Goal: Task Accomplishment & Management: Manage account settings

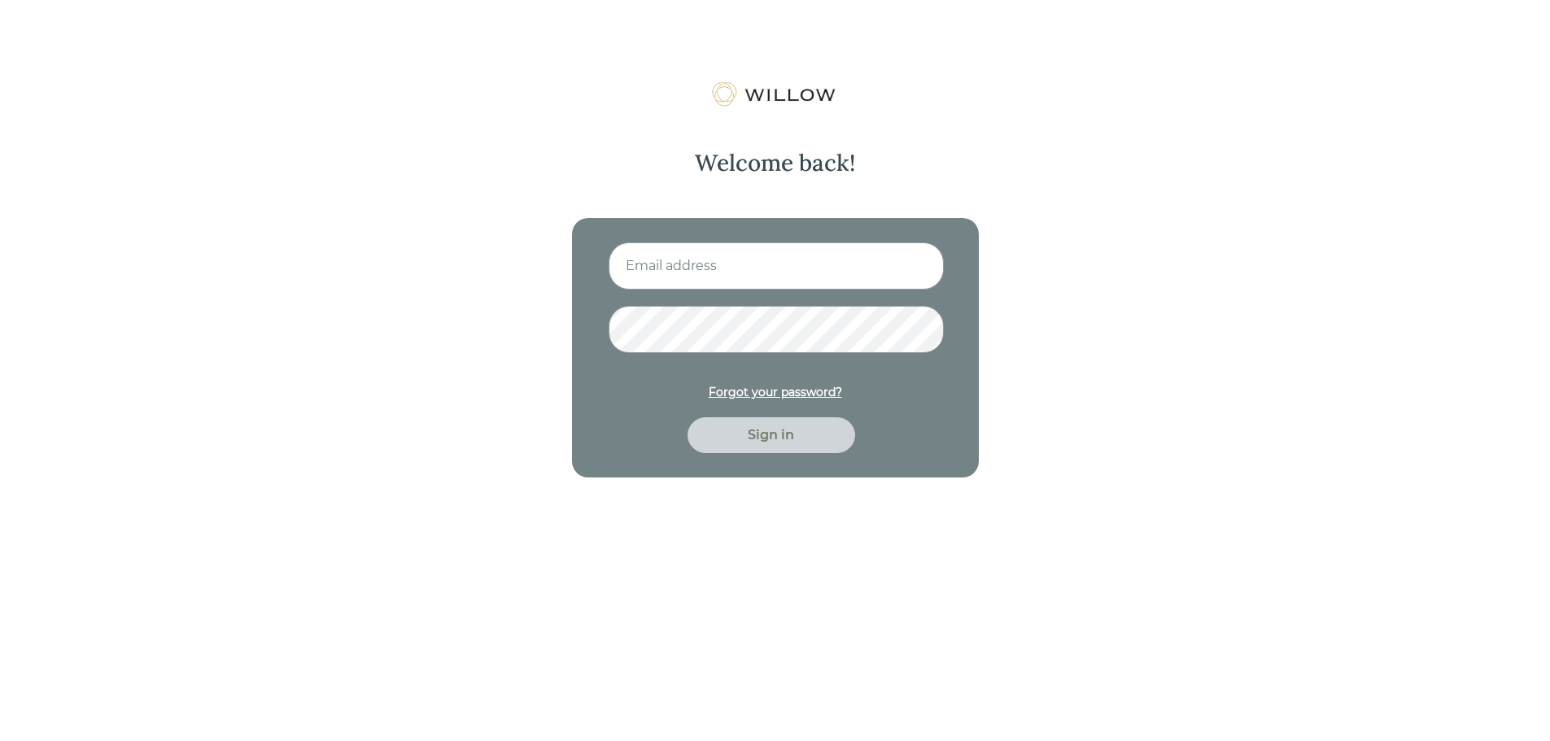
type input "[EMAIL_ADDRESS][PERSON_NAME][DOMAIN_NAME]"
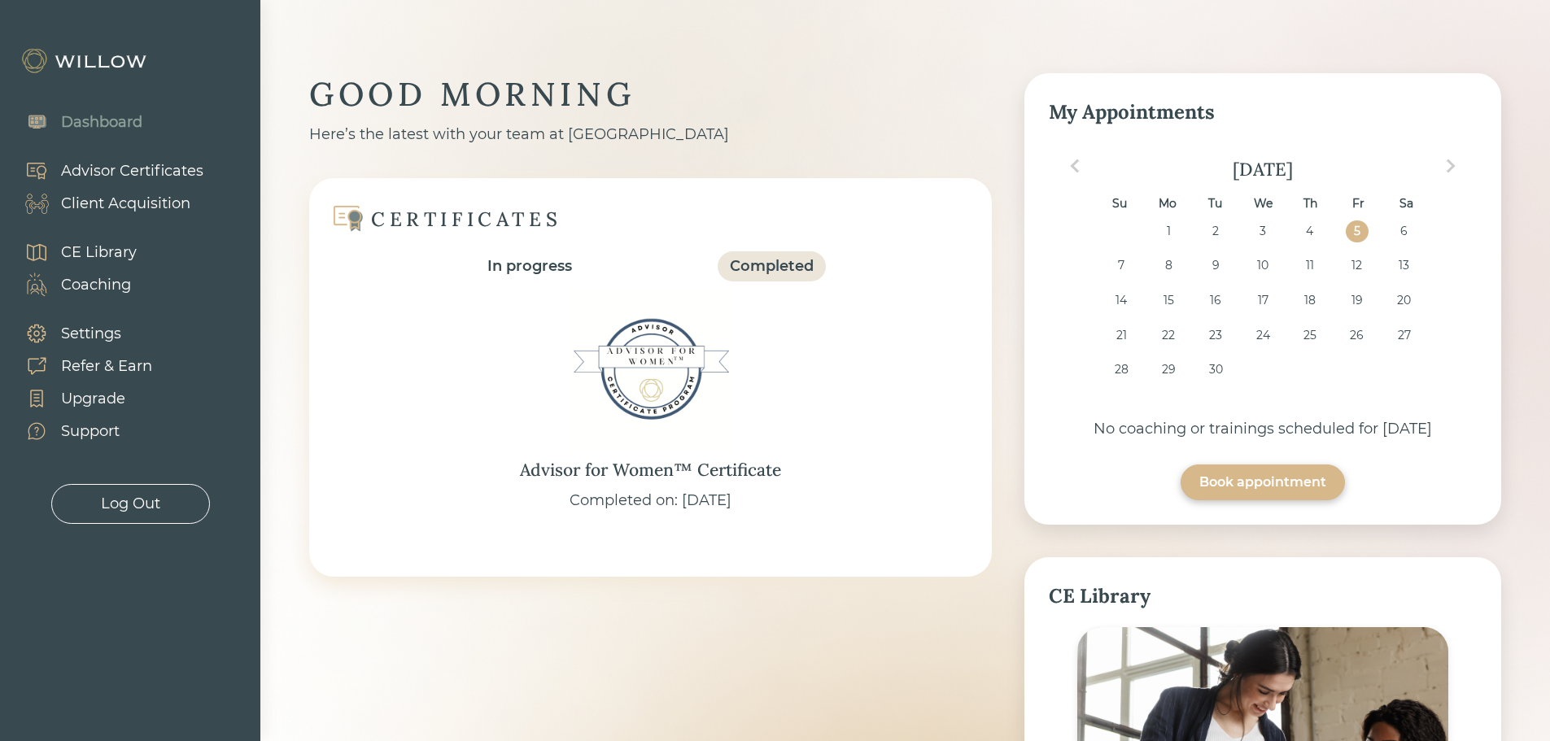
click at [146, 201] on div "Client Acquisition" at bounding box center [125, 204] width 129 height 22
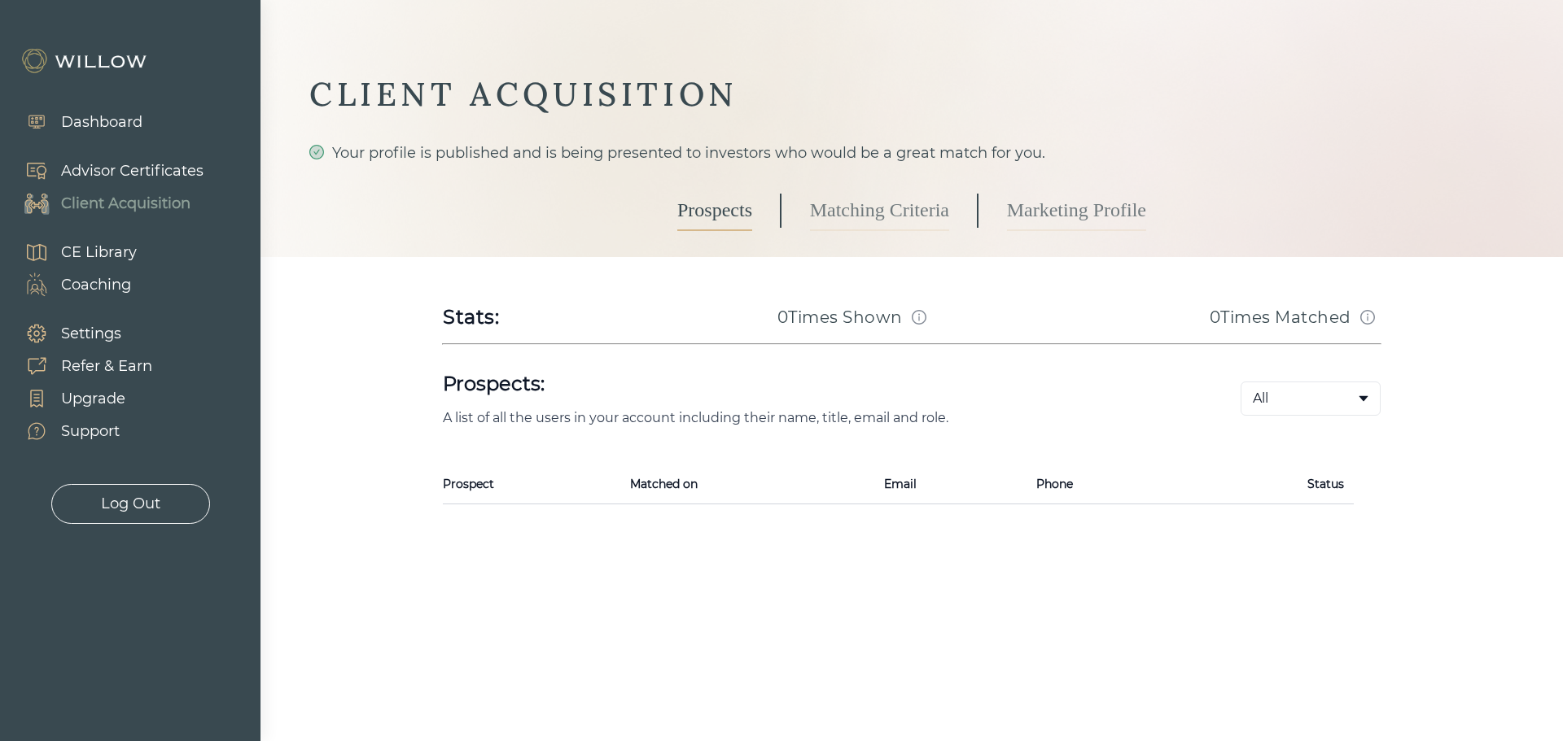
click at [1052, 208] on link "Marketing Profile" at bounding box center [1076, 210] width 139 height 41
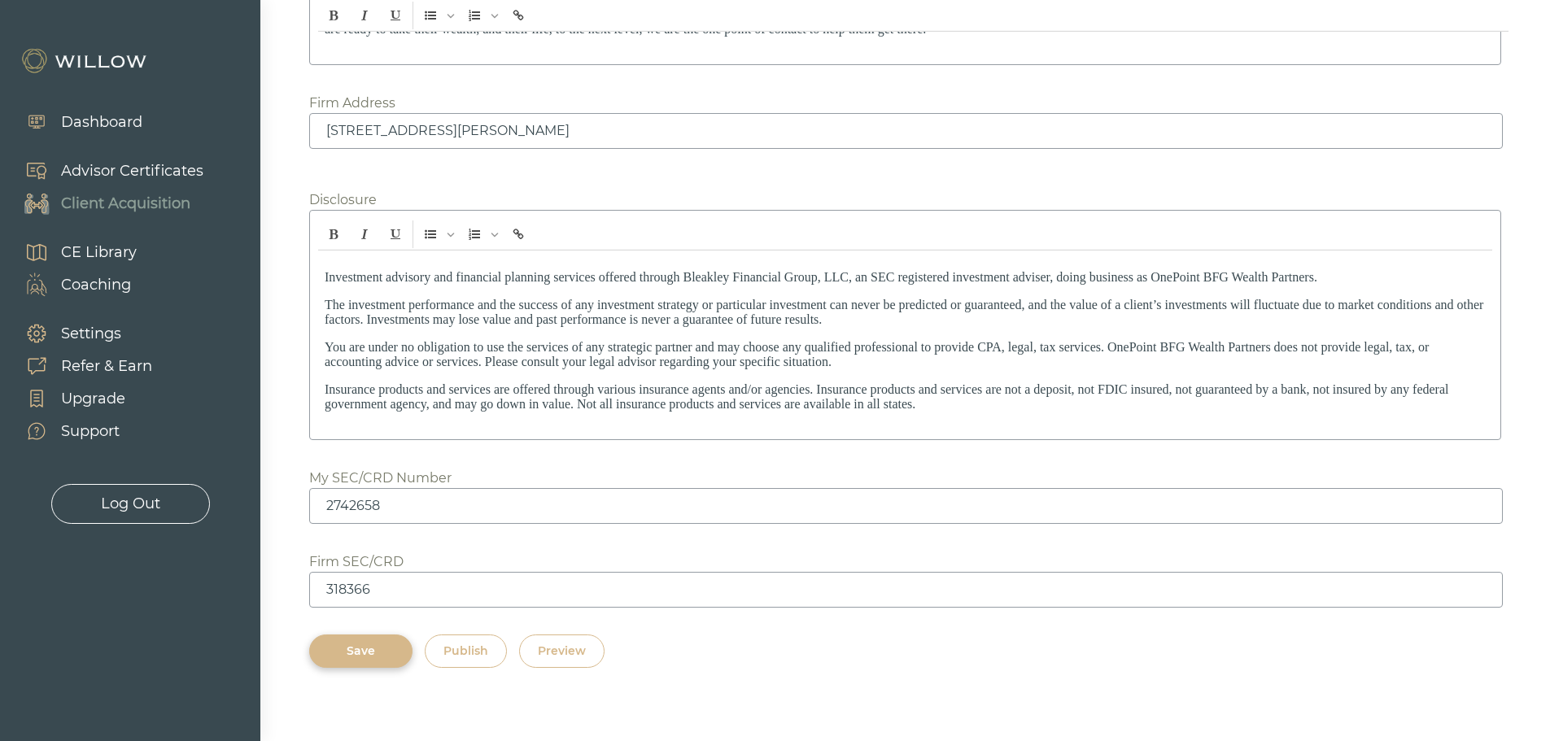
scroll to position [2283, 0]
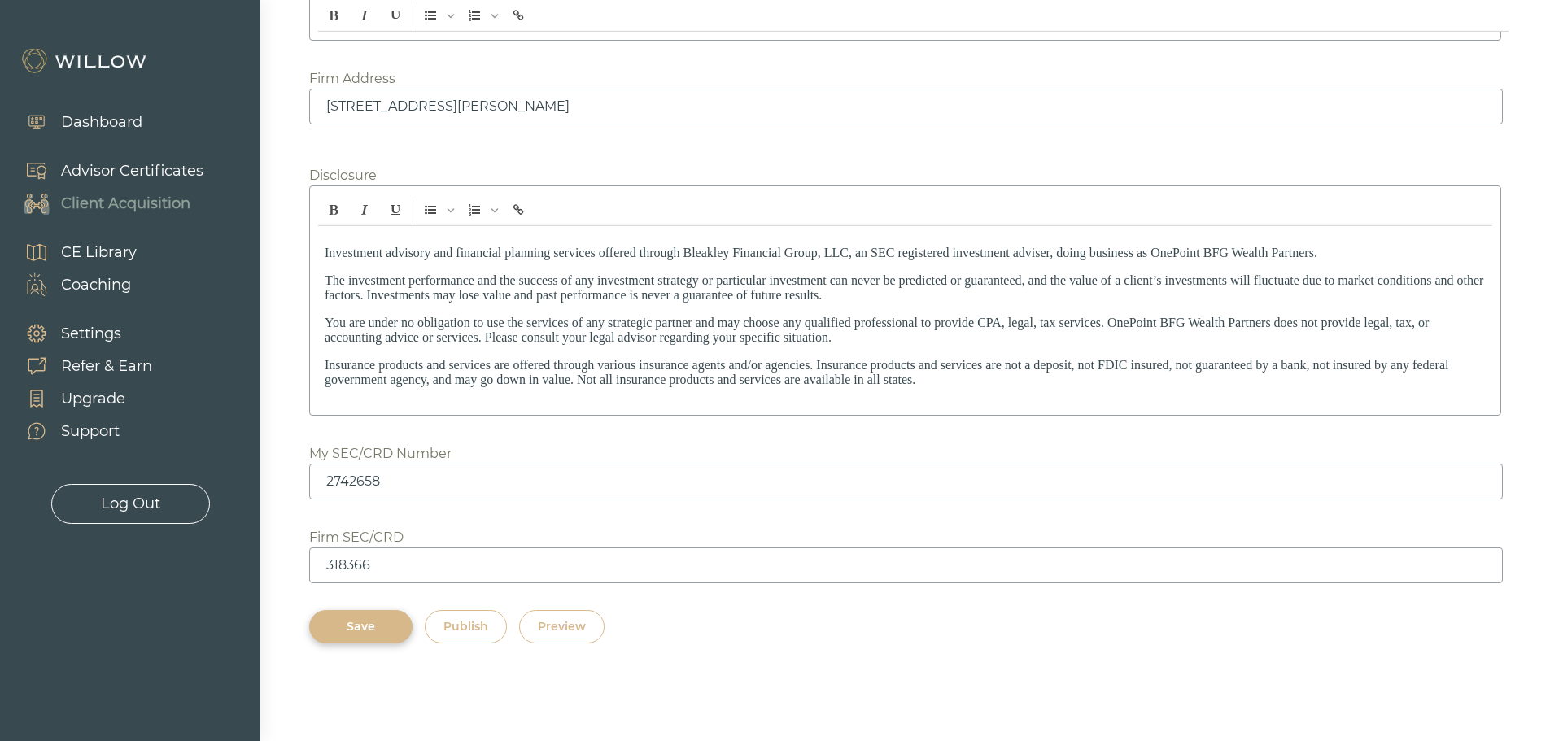
click at [452, 632] on div "Publish" at bounding box center [466, 627] width 45 height 17
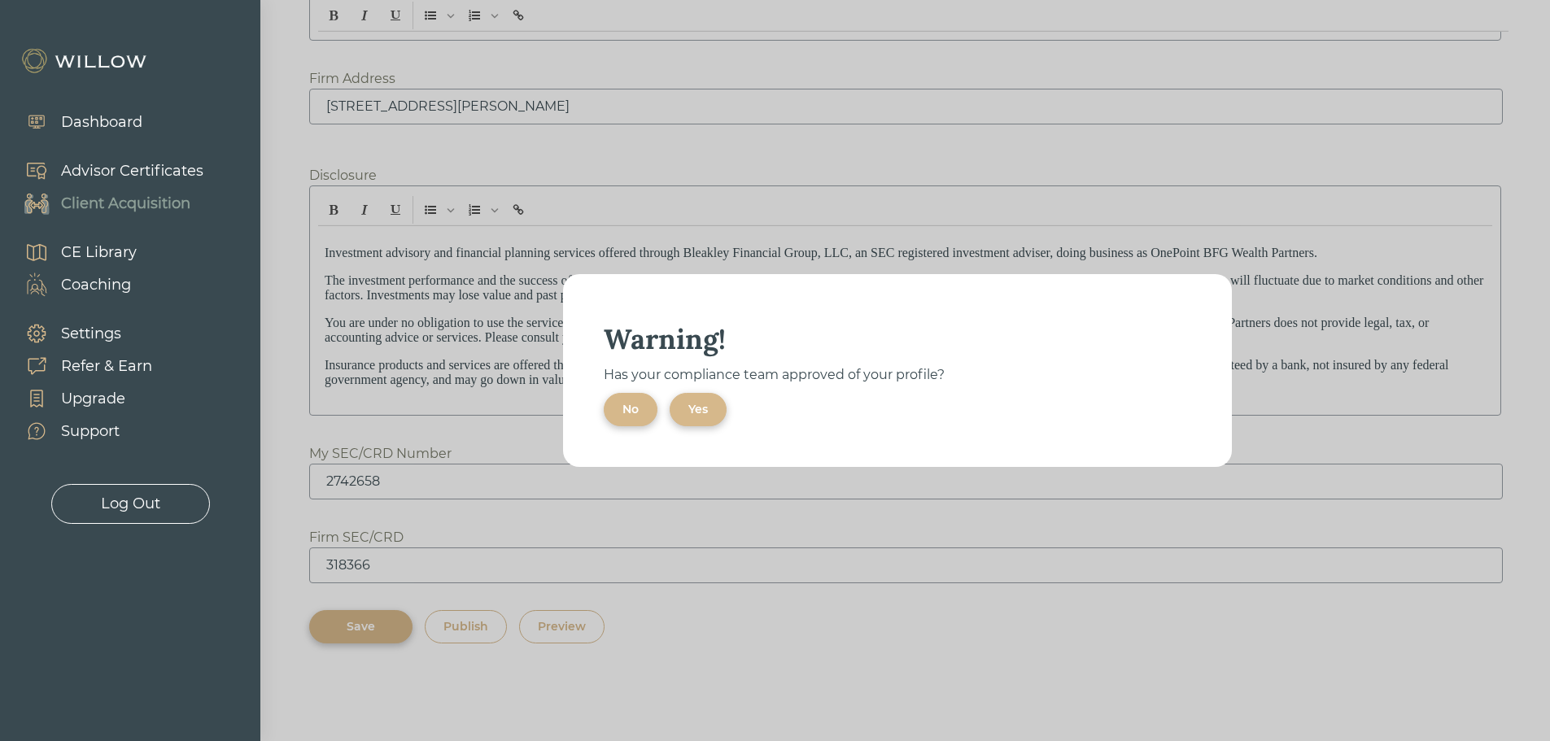
click at [699, 408] on div "Yes" at bounding box center [698, 409] width 20 height 17
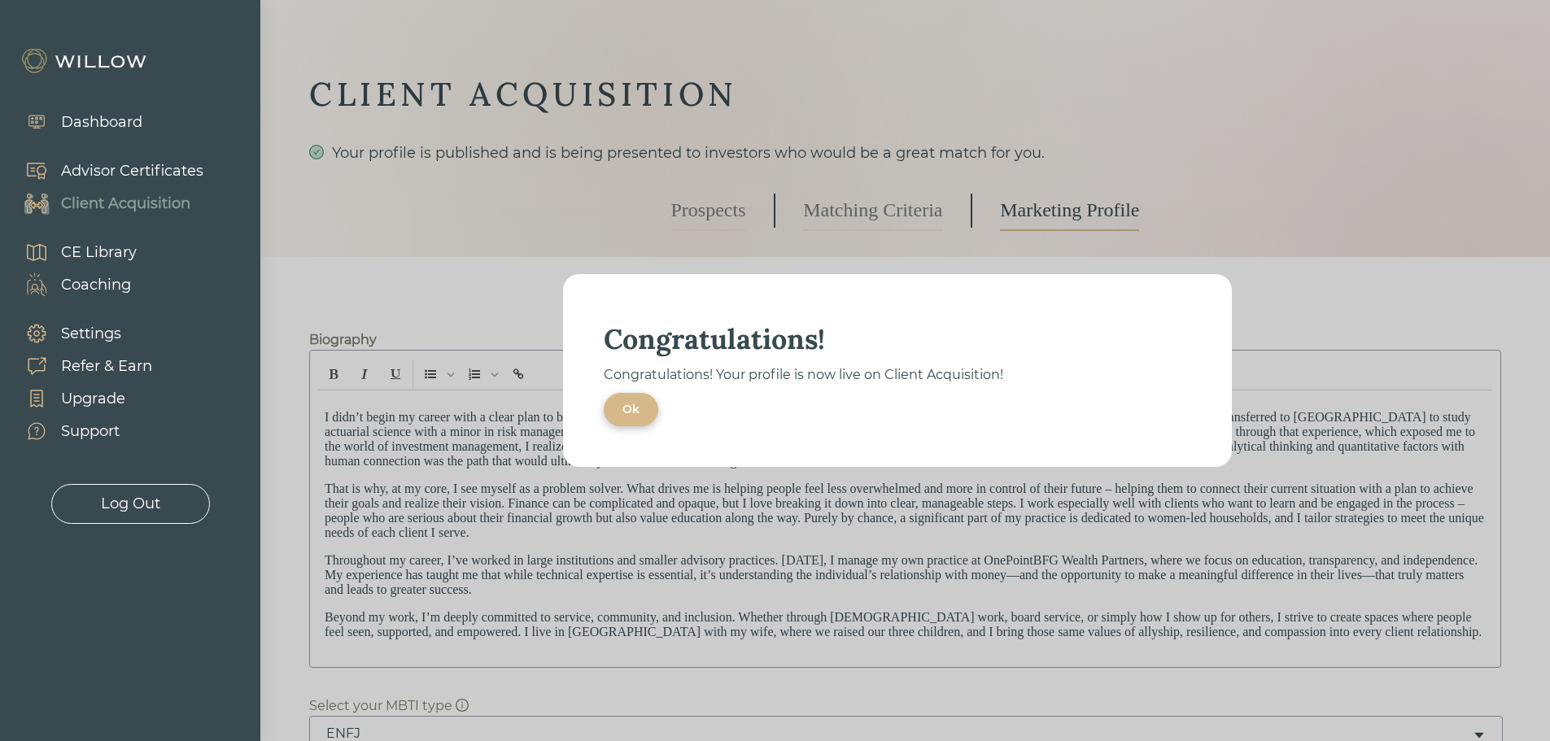
click at [632, 404] on div "Ok" at bounding box center [631, 409] width 17 height 17
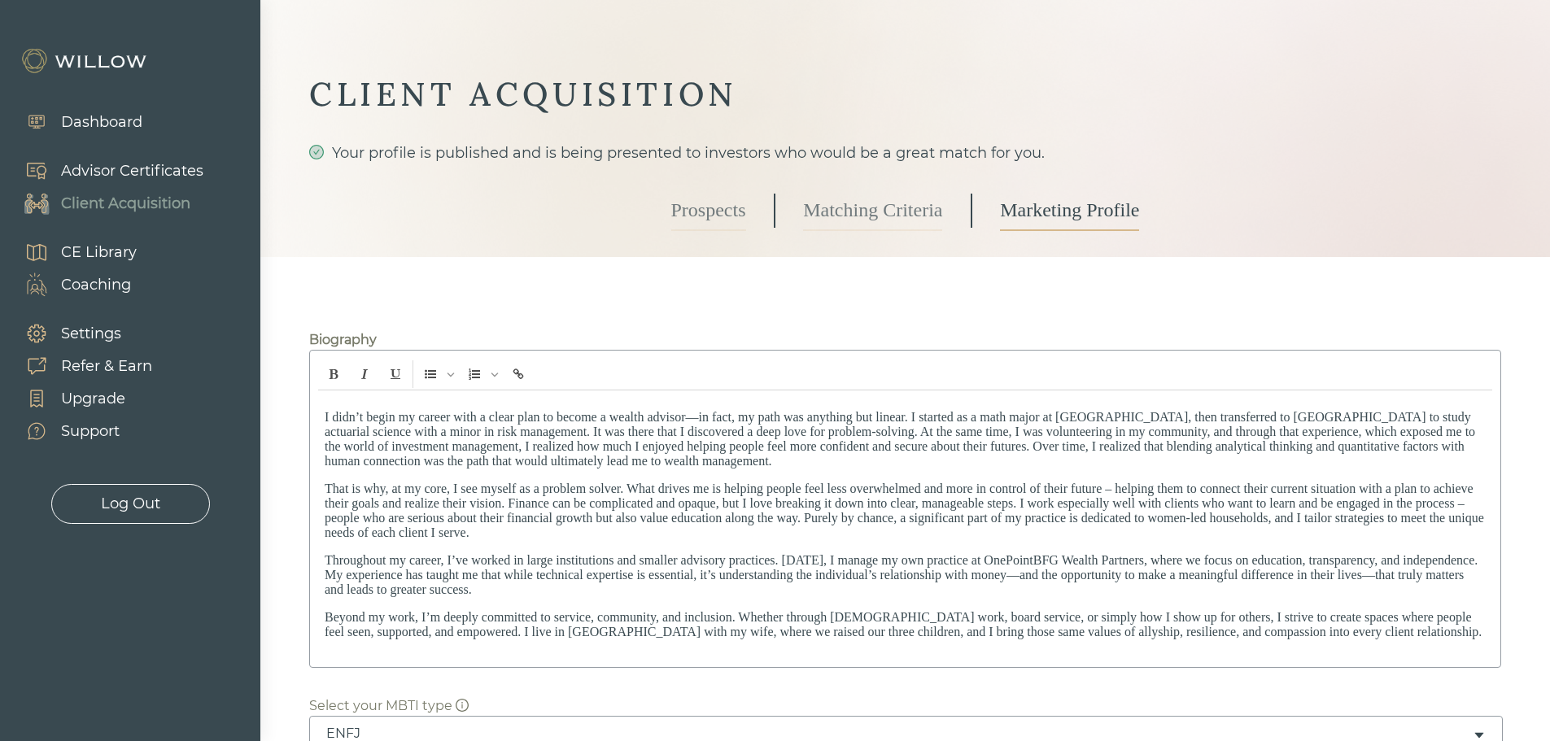
click at [881, 203] on link "Matching Criteria" at bounding box center [872, 210] width 139 height 41
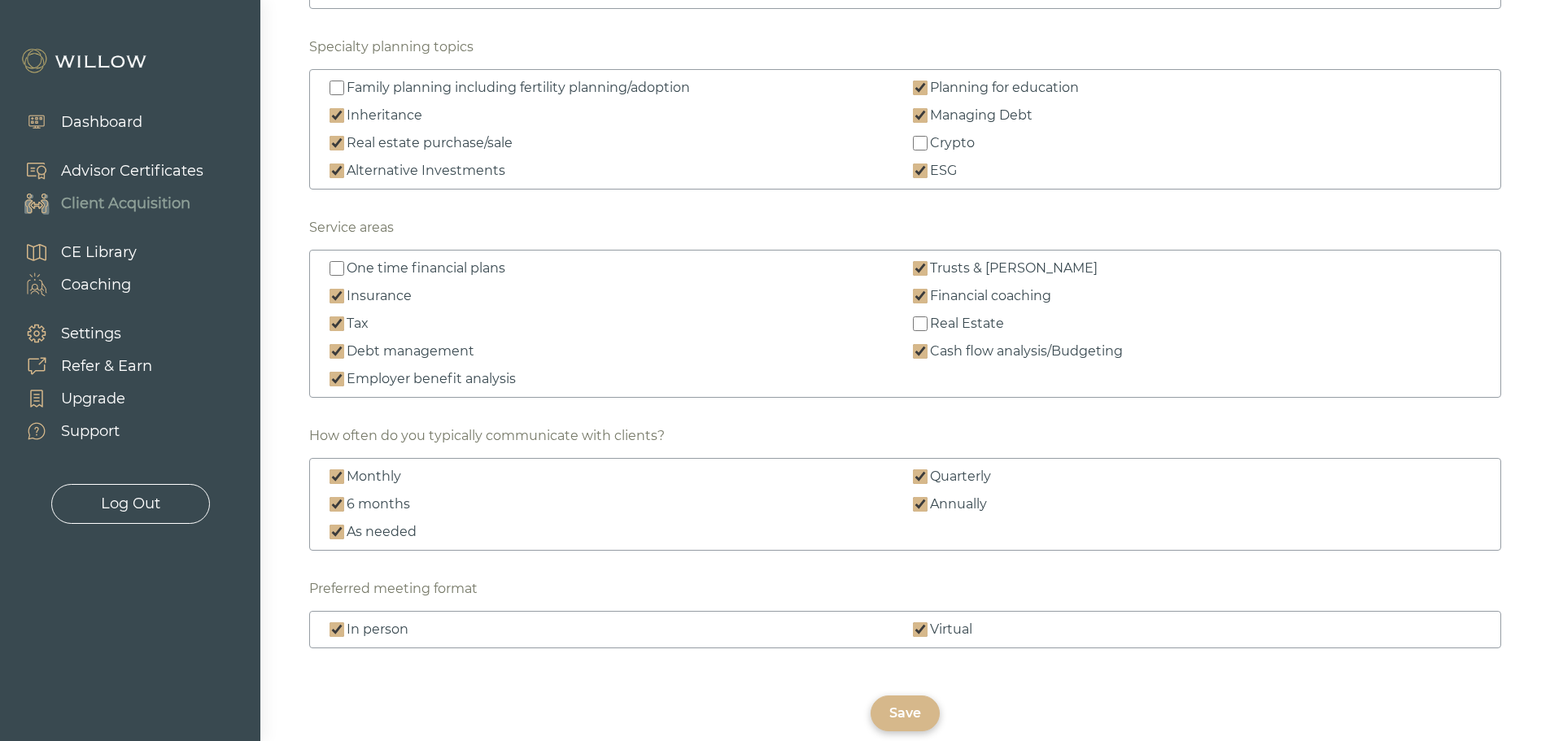
scroll to position [2324, 0]
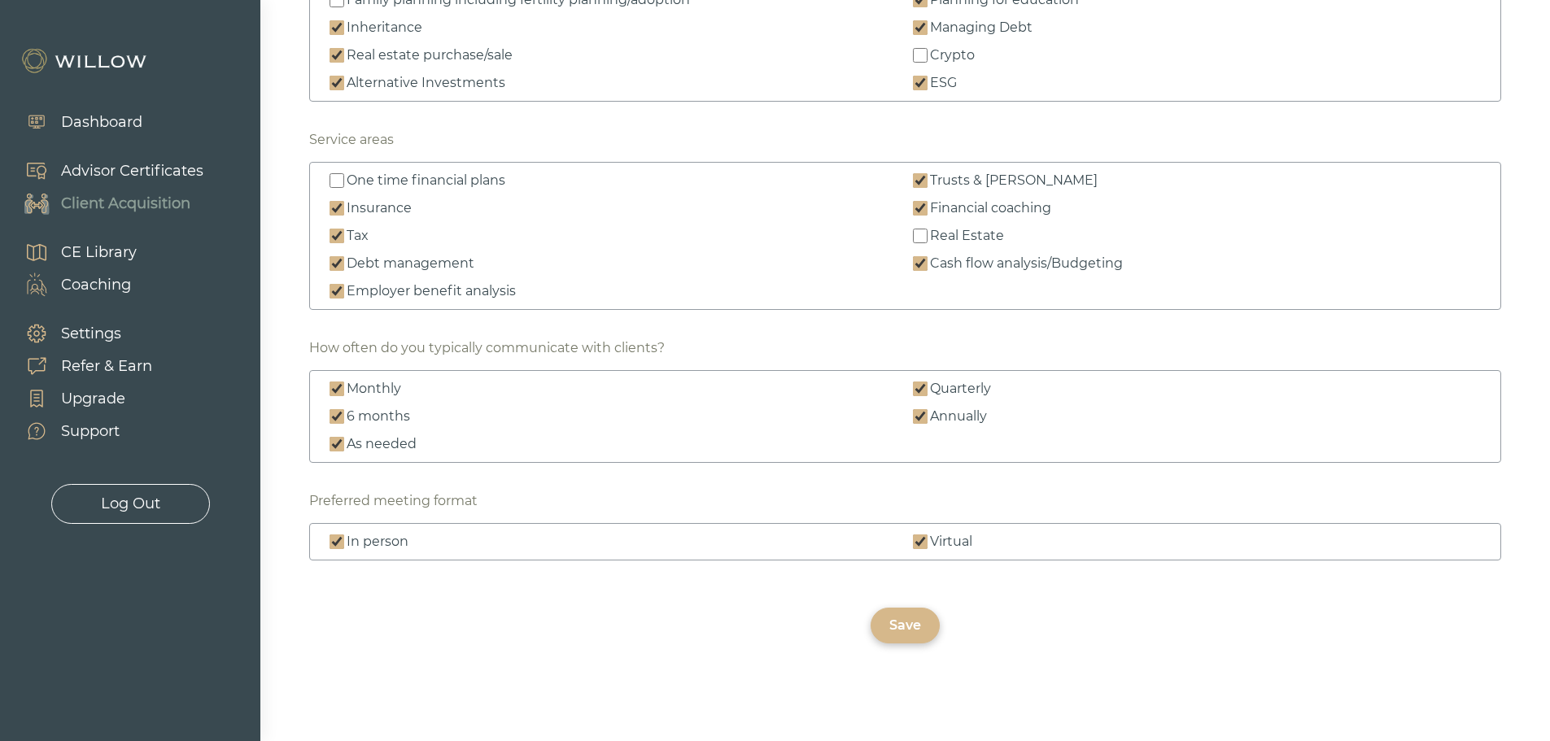
drag, startPoint x: 912, startPoint y: 633, endPoint x: 1004, endPoint y: 627, distance: 92.2
click at [912, 632] on div "Save" at bounding box center [906, 626] width 32 height 20
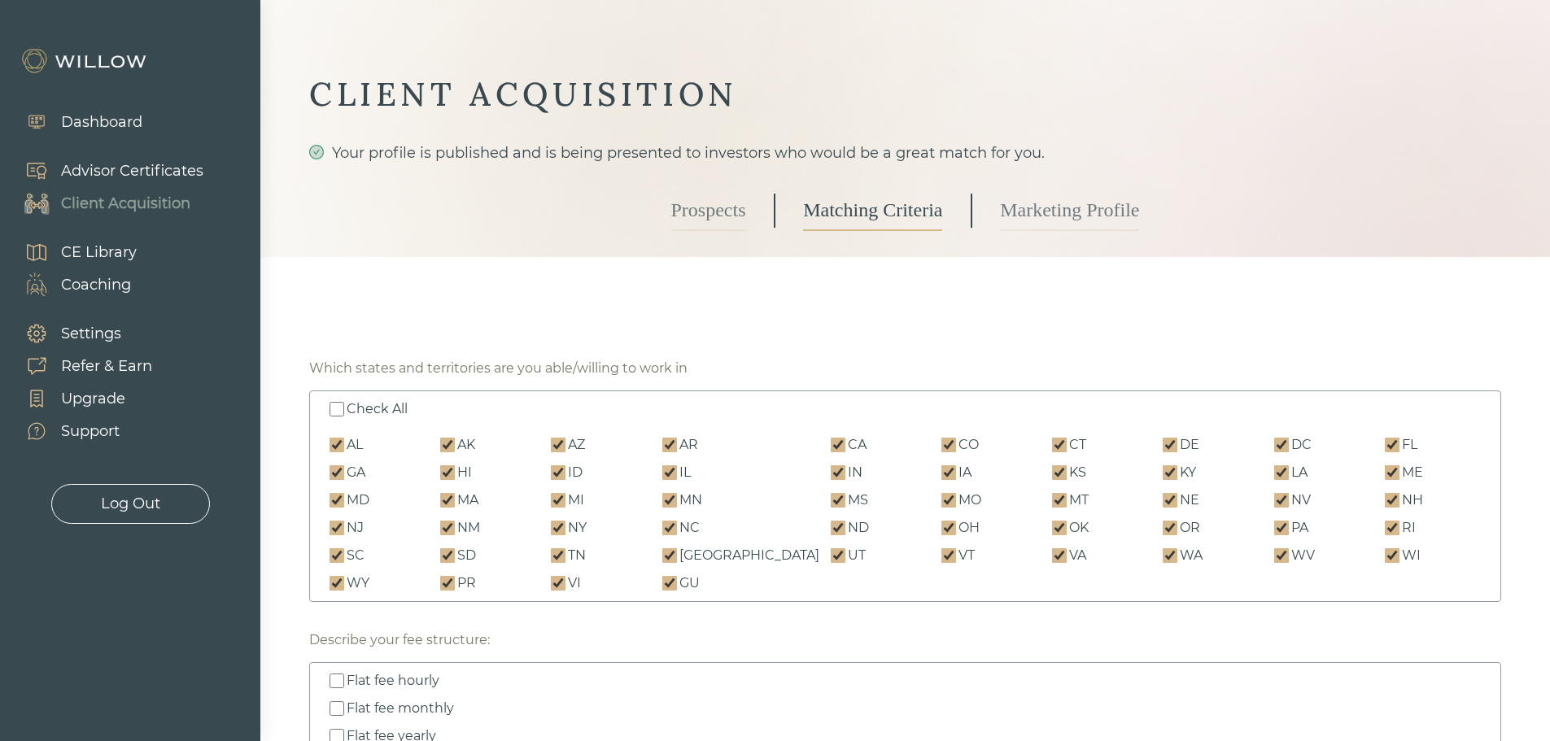
click at [681, 206] on link "Prospects" at bounding box center [708, 210] width 75 height 41
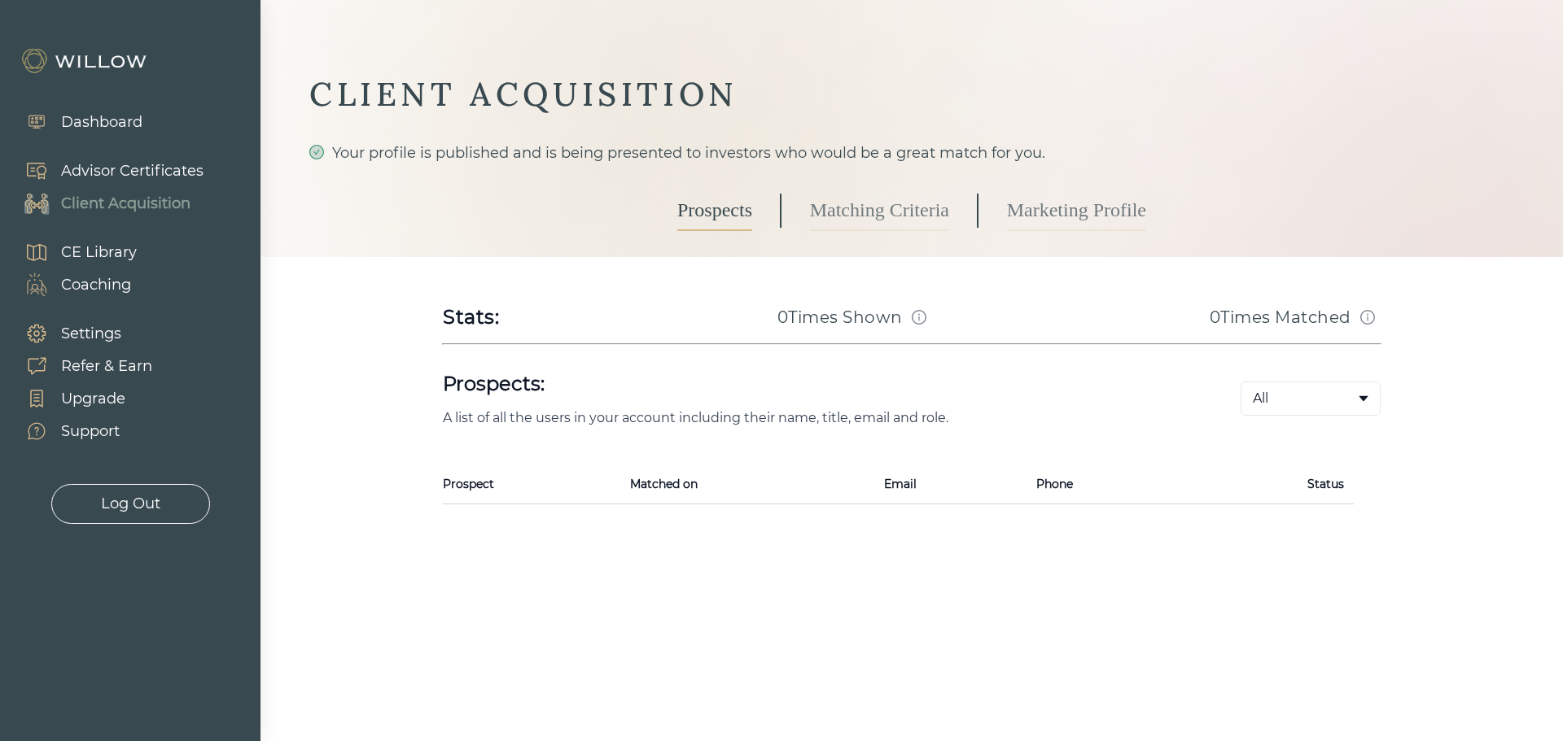
click at [1069, 213] on link "Marketing Profile" at bounding box center [1076, 210] width 139 height 41
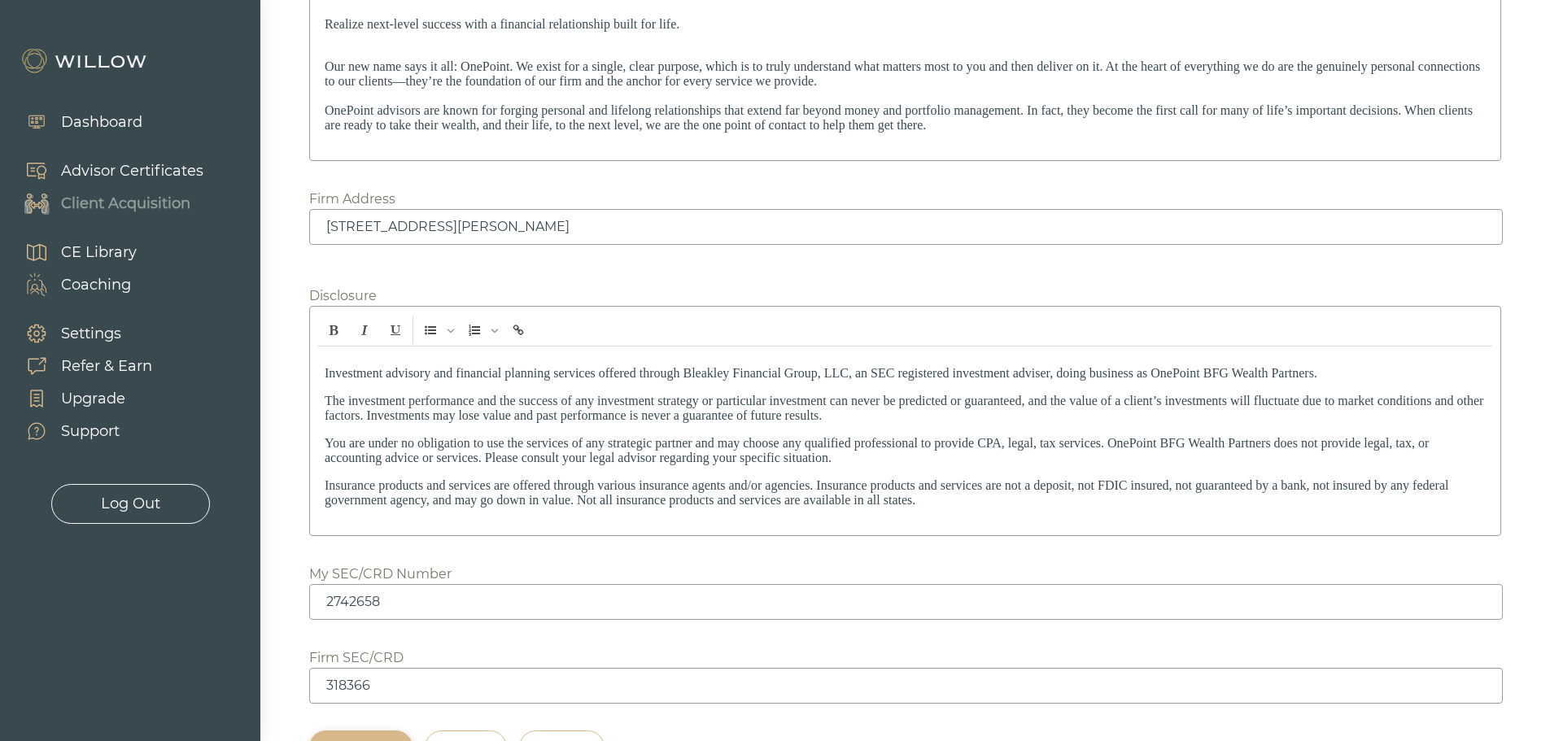
scroll to position [2283, 0]
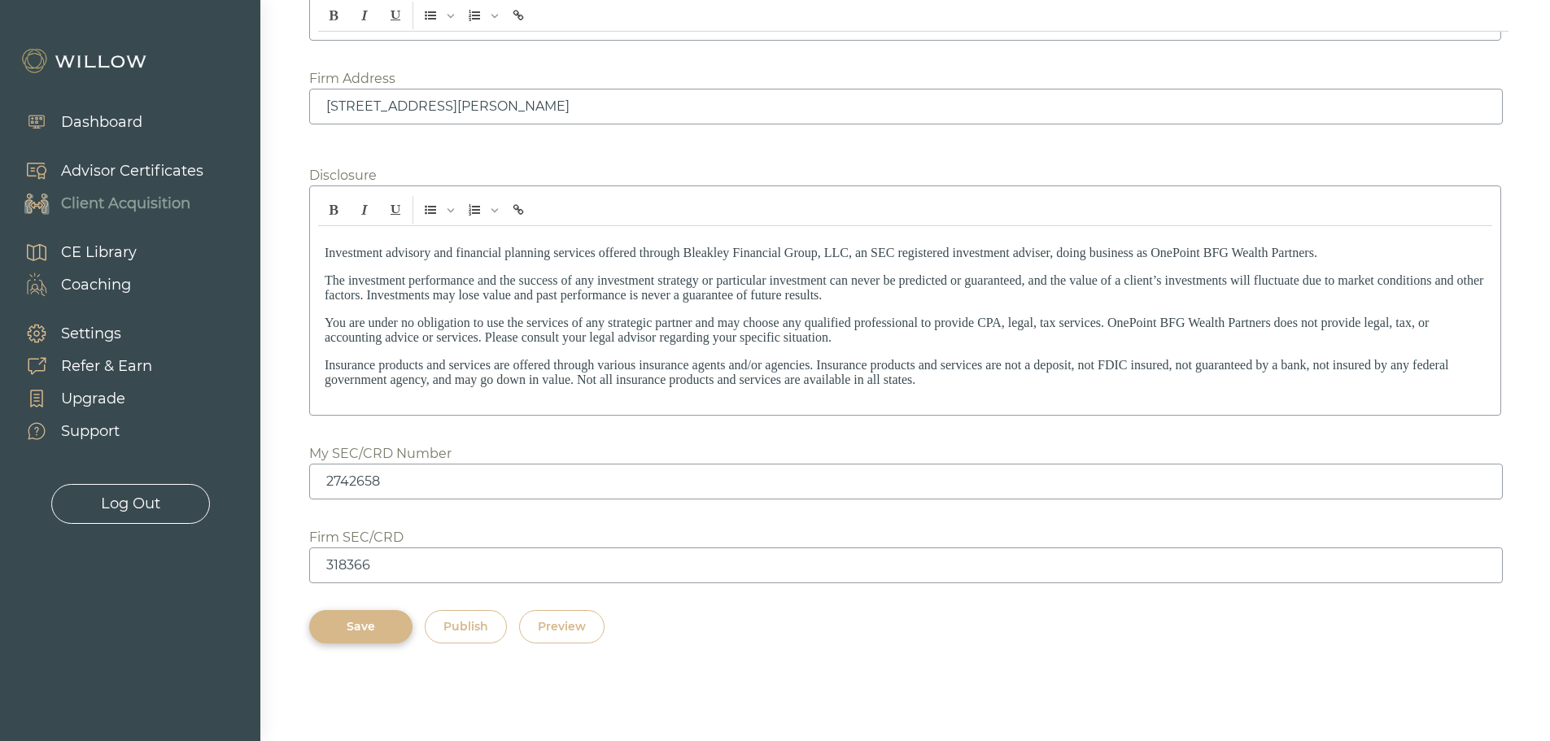
click at [582, 623] on div "Preview" at bounding box center [562, 627] width 48 height 17
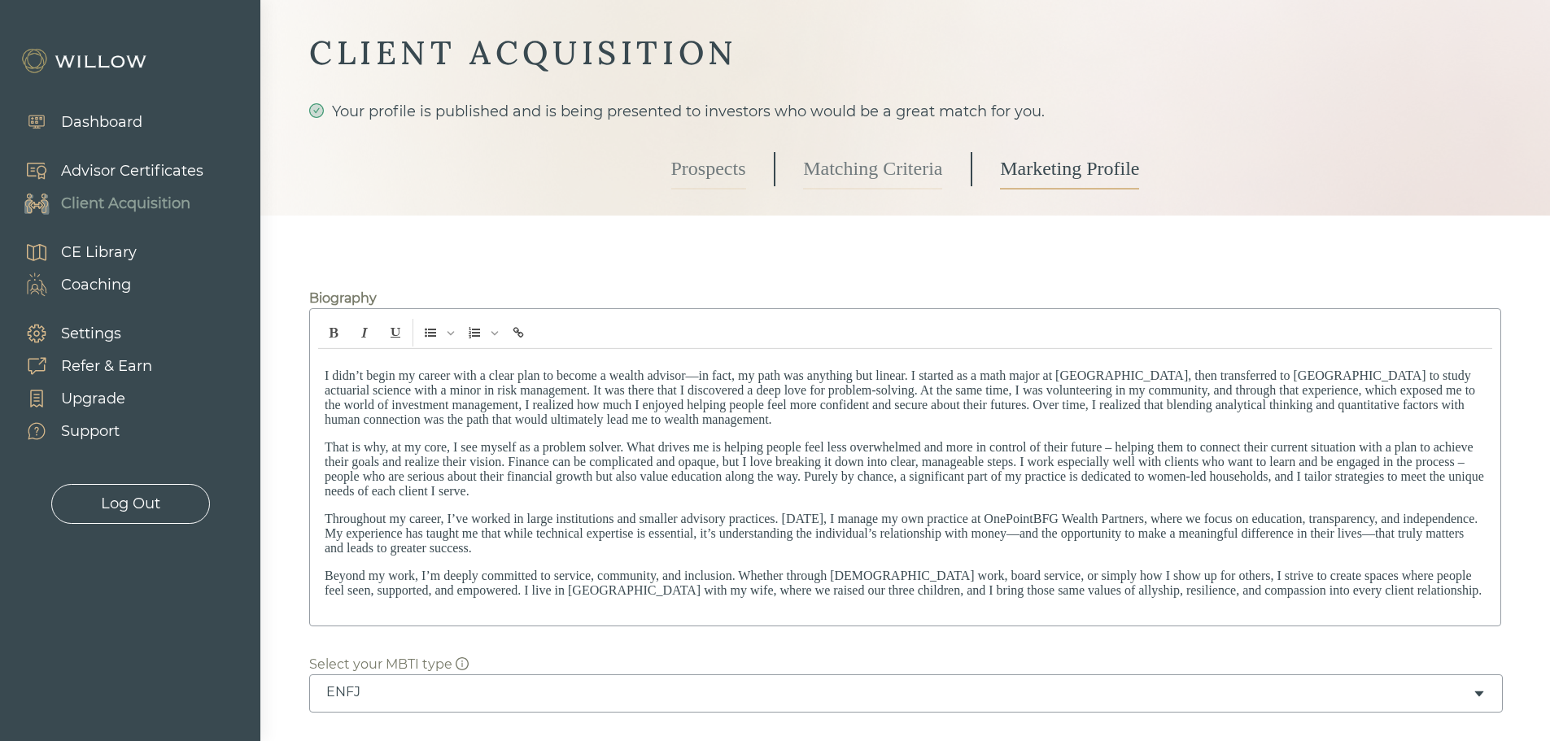
scroll to position [0, 0]
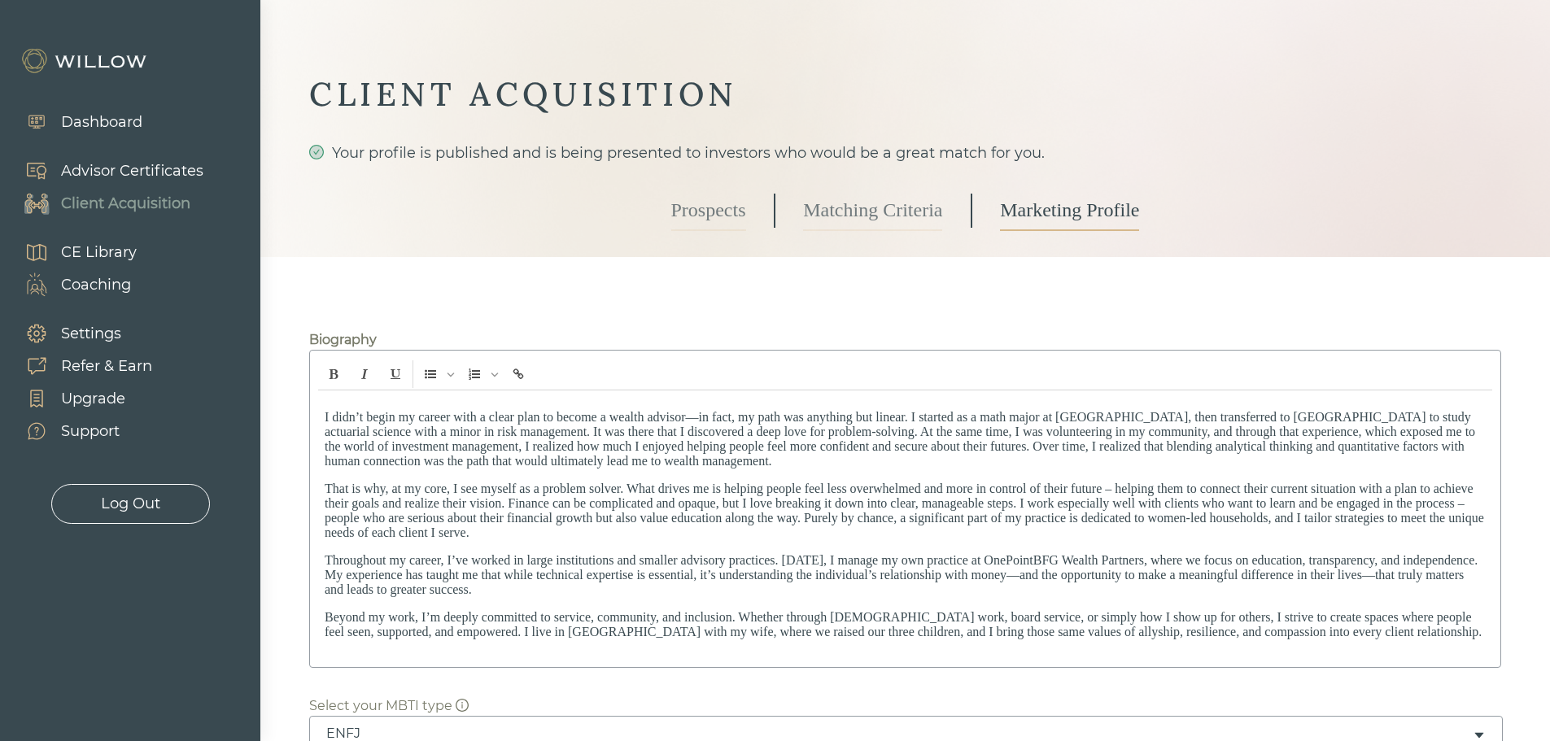
click at [129, 498] on div "Log Out" at bounding box center [130, 504] width 59 height 22
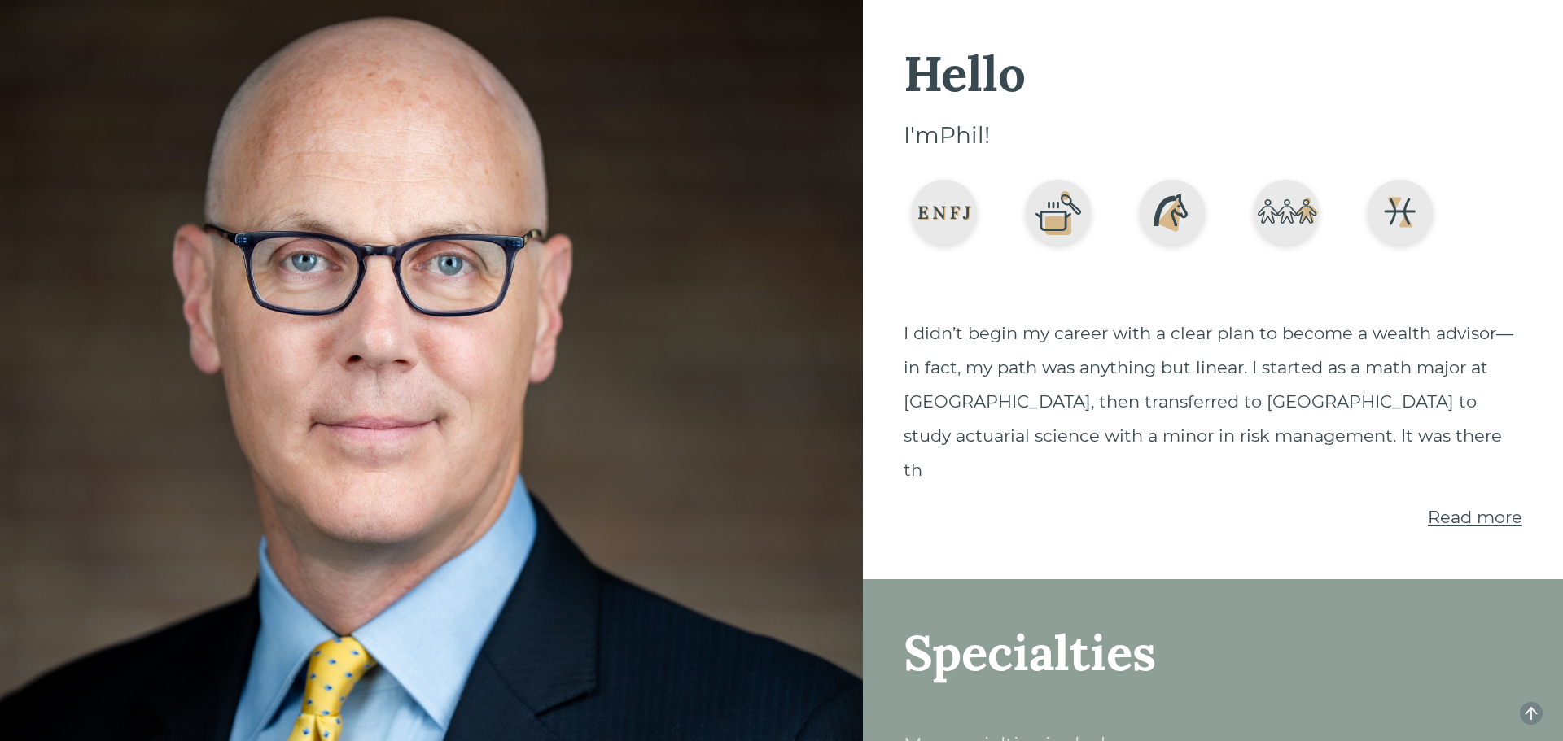
click at [1455, 507] on span "Read more" at bounding box center [1474, 517] width 94 height 20
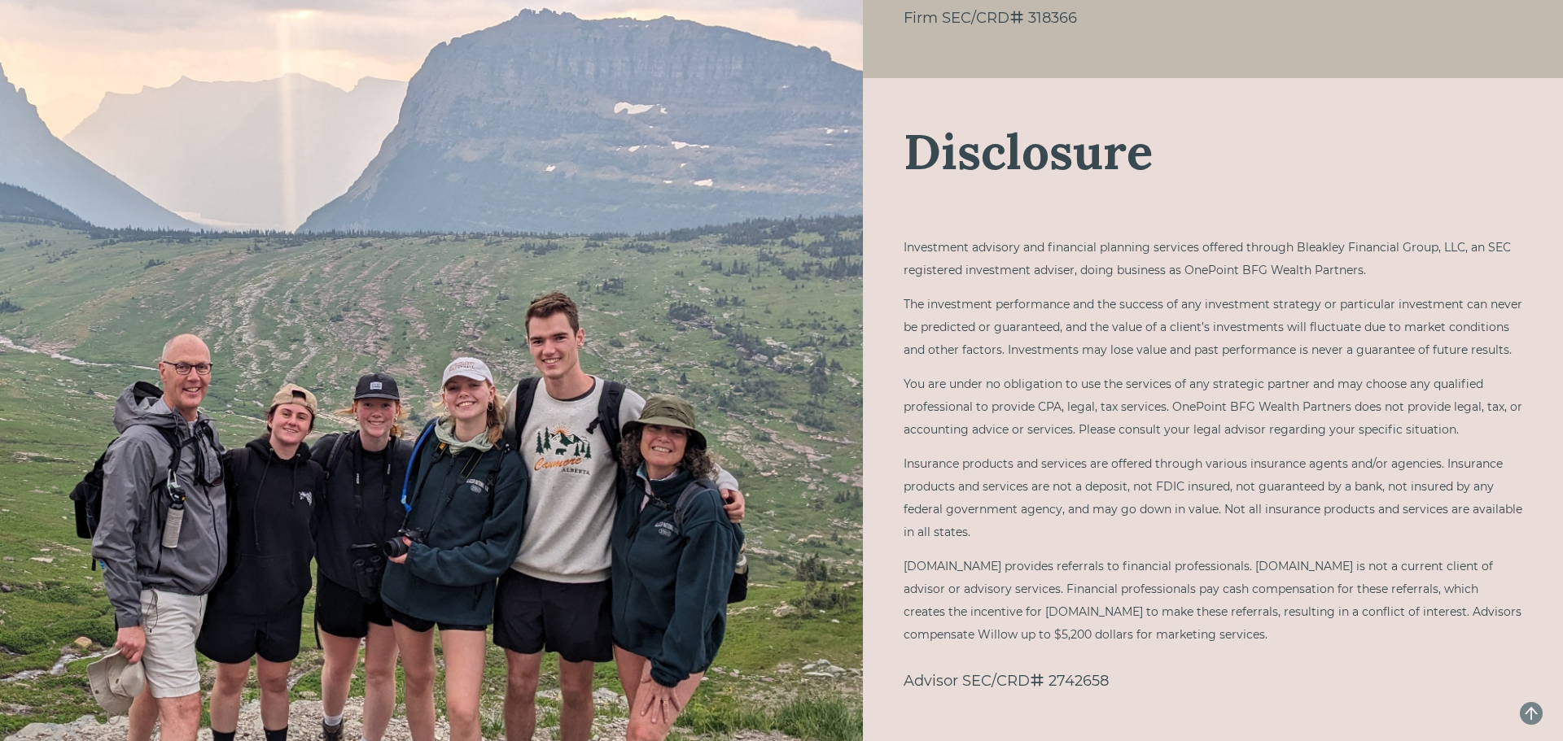
scroll to position [3420, 0]
